Goal: Information Seeking & Learning: Learn about a topic

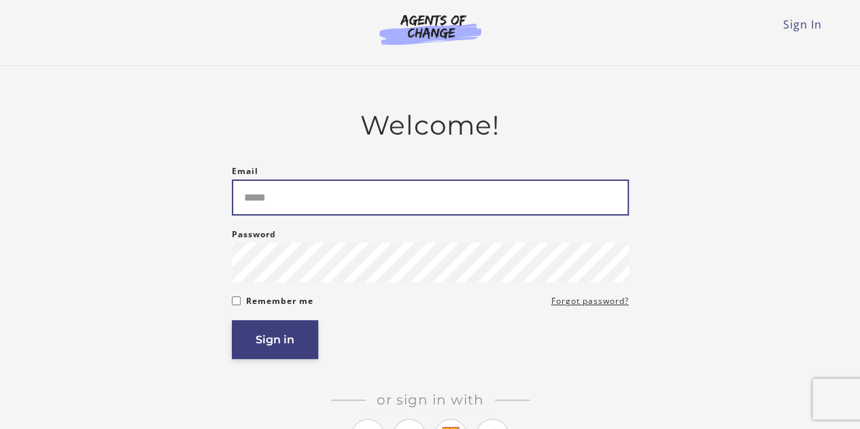
type input "**********"
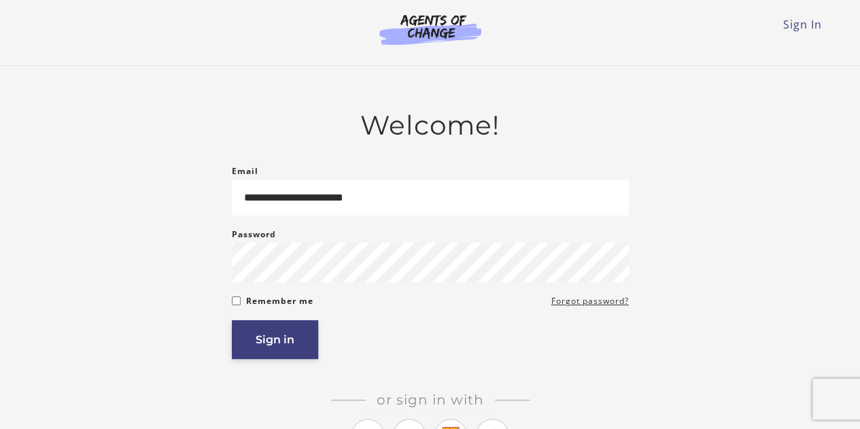
click at [271, 339] on button "Sign in" at bounding box center [275, 339] width 86 height 39
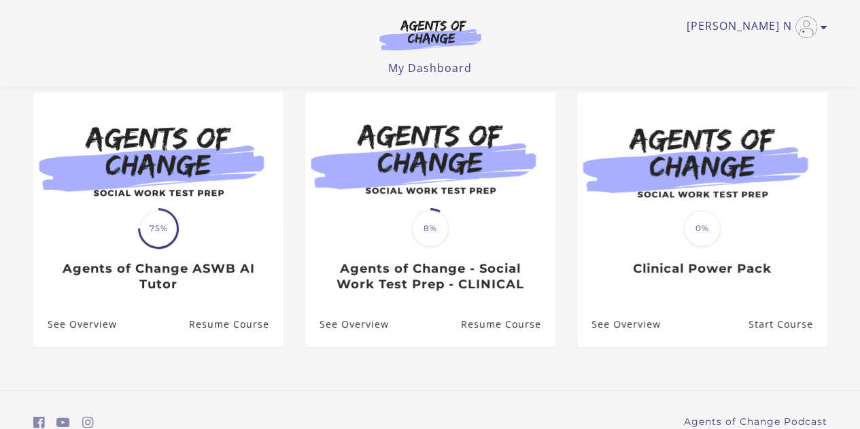
scroll to position [121, 0]
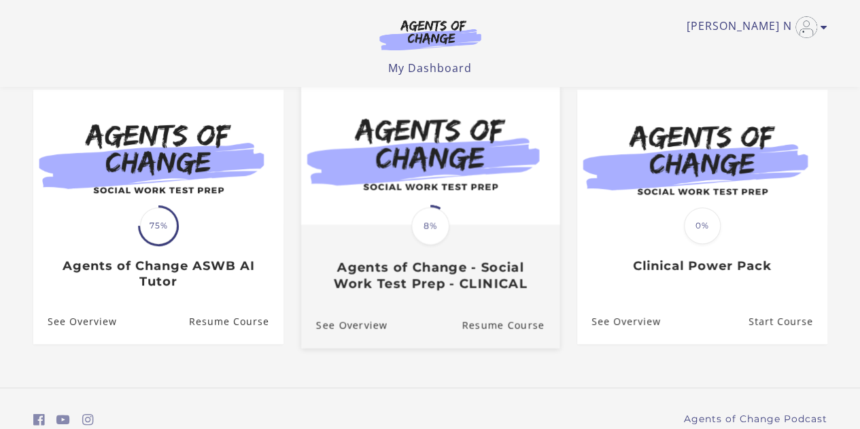
click at [441, 269] on h3 "Agents of Change - Social Work Test Prep - CLINICAL" at bounding box center [430, 275] width 228 height 31
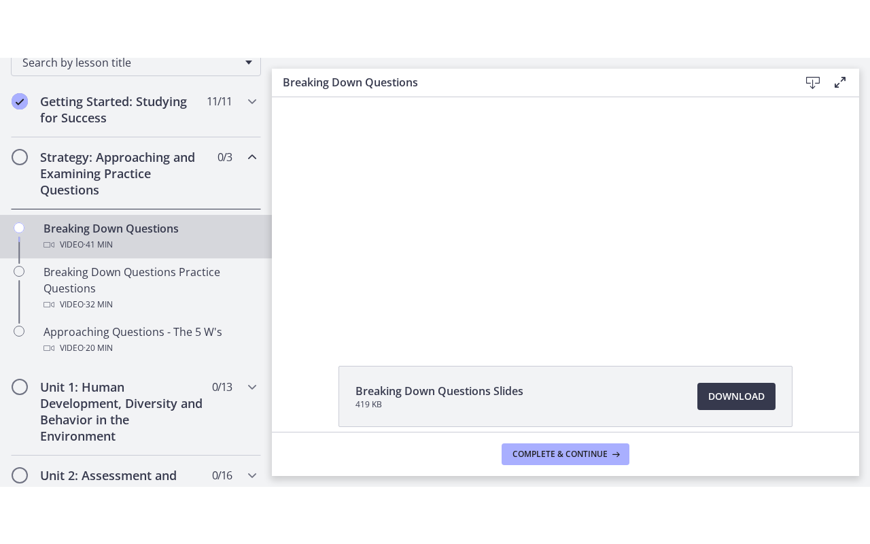
scroll to position [14, 0]
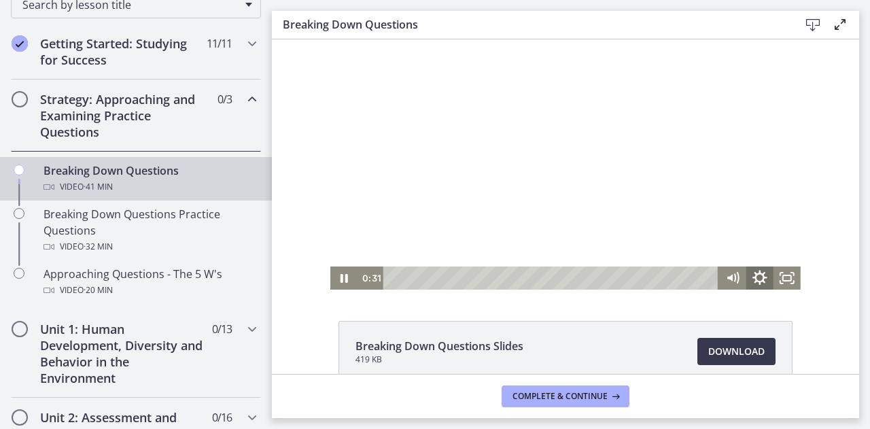
click at [753, 282] on icon "Show settings menu" at bounding box center [760, 277] width 15 height 15
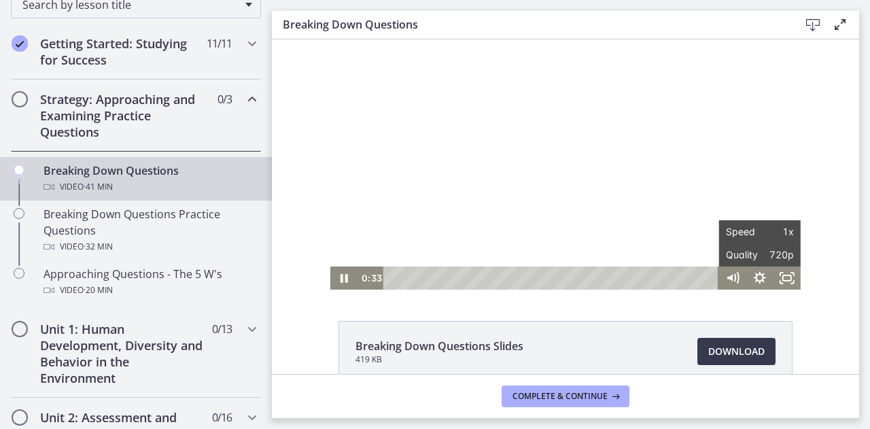
click at [606, 219] on div at bounding box center [565, 157] width 471 height 265
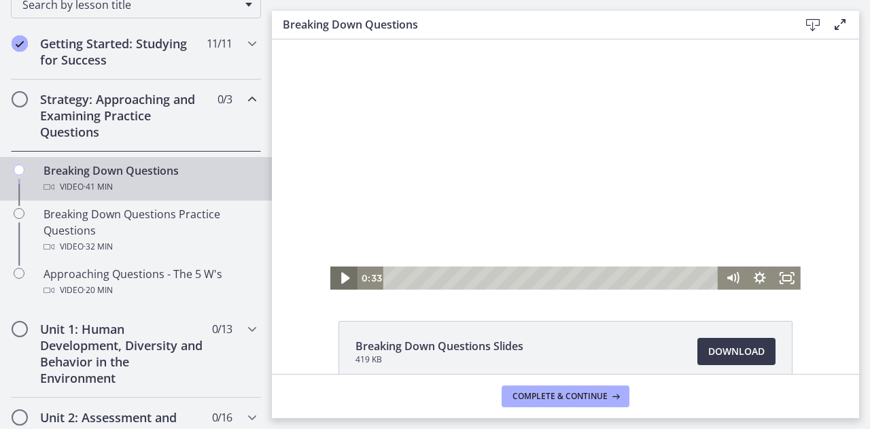
click at [335, 279] on icon "Play Video" at bounding box center [345, 279] width 33 height 28
drag, startPoint x: 779, startPoint y: 276, endPoint x: 1051, endPoint y: 383, distance: 292.2
click at [783, 275] on rect "Fullscreen" at bounding box center [787, 277] width 8 height 5
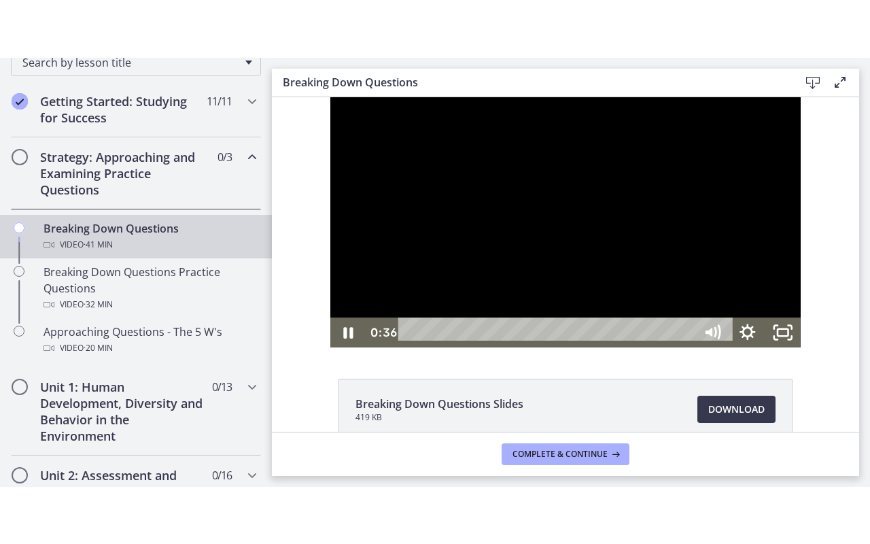
scroll to position [0, 0]
